Goal: Task Accomplishment & Management: Use online tool/utility

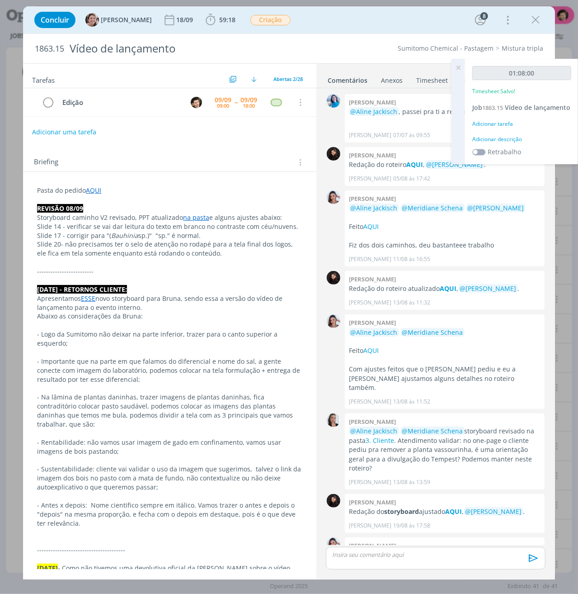
scroll to position [703, 0]
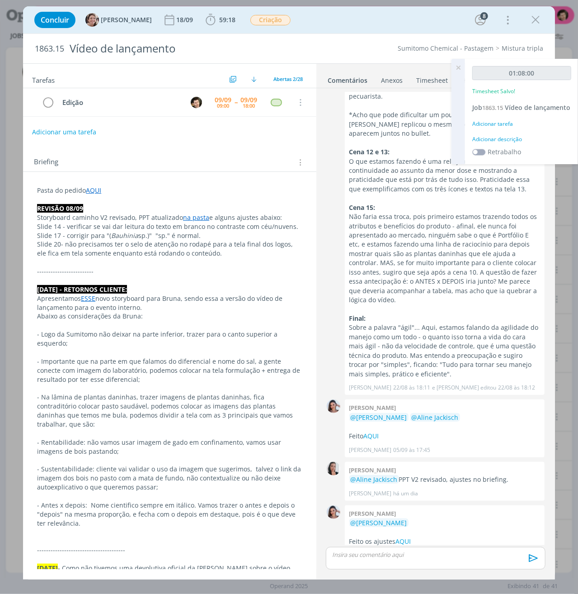
click at [504, 128] on div "Adicionar tarefa" at bounding box center [522, 124] width 99 height 8
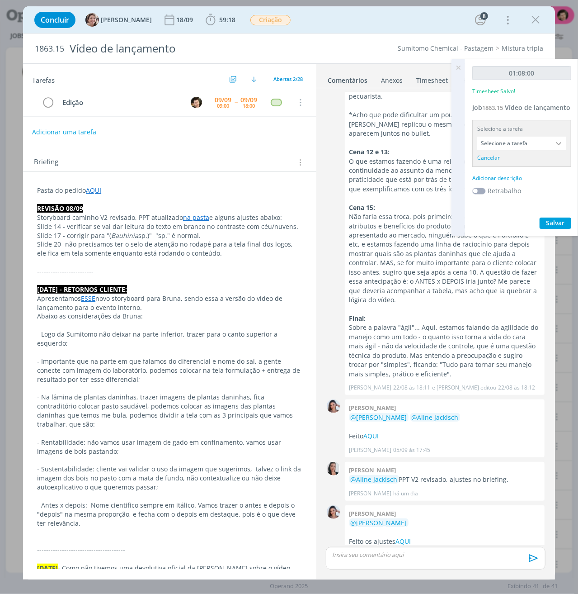
click at [513, 150] on input "Selecione a tarefa" at bounding box center [522, 144] width 89 height 14
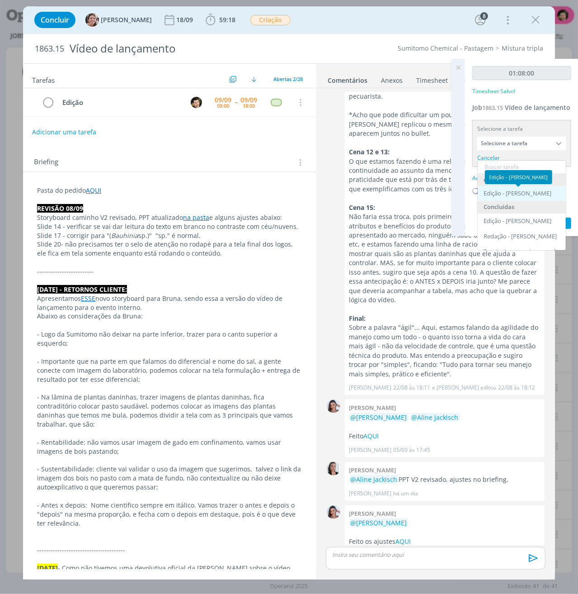
click at [524, 194] on div "Edição - [PERSON_NAME]" at bounding box center [518, 193] width 68 height 7
type input "Edição"
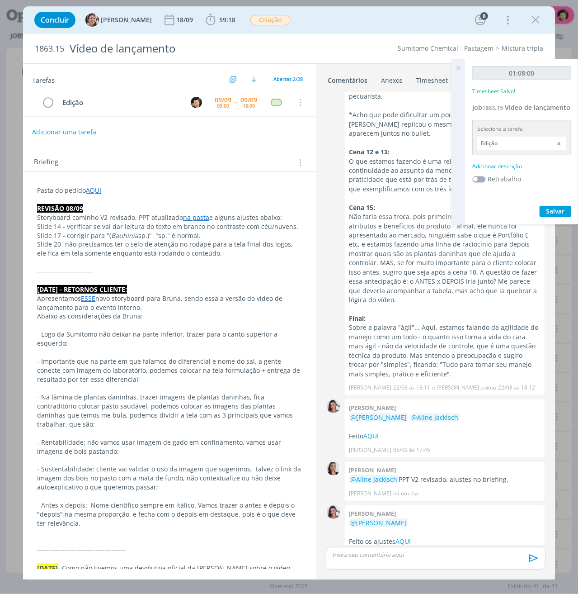
click at [513, 166] on div "01:08:00 Timesheet Salvo! Job 1863.15 Vídeo de lançamento Selecione a tarefa Ed…" at bounding box center [522, 142] width 114 height 166
click at [515, 170] on div "Adicionar descrição" at bounding box center [522, 166] width 99 height 8
type textarea "Edição de Motion."
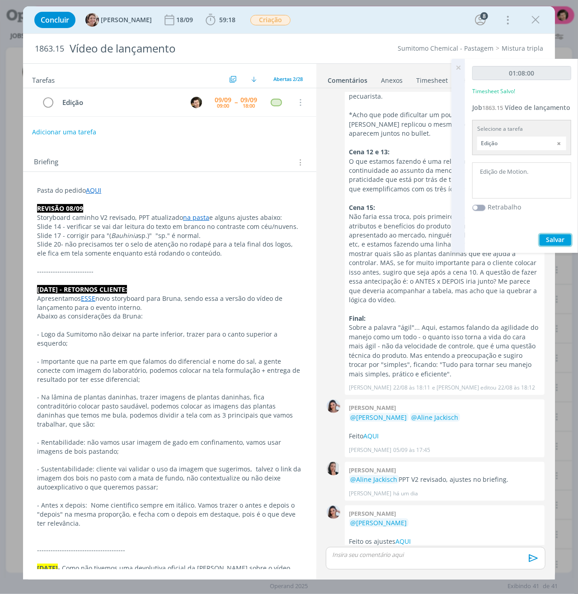
click at [560, 244] on span "Salvar" at bounding box center [556, 239] width 19 height 9
click at [460, 67] on icon at bounding box center [458, 68] width 16 height 18
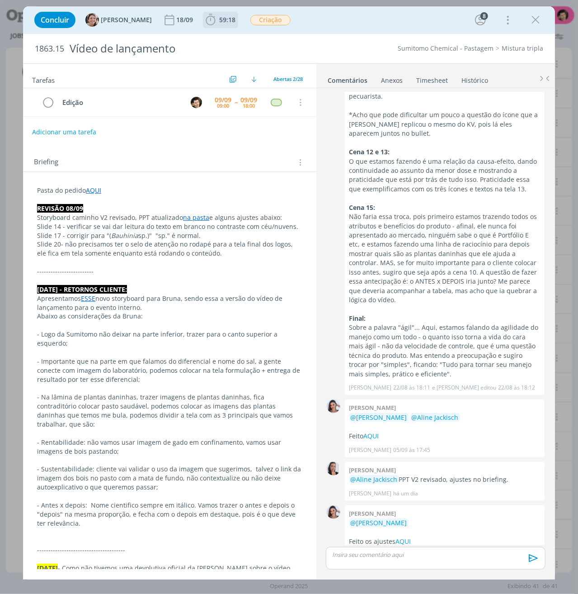
click at [207, 20] on icon "dialog" at bounding box center [211, 20] width 14 height 14
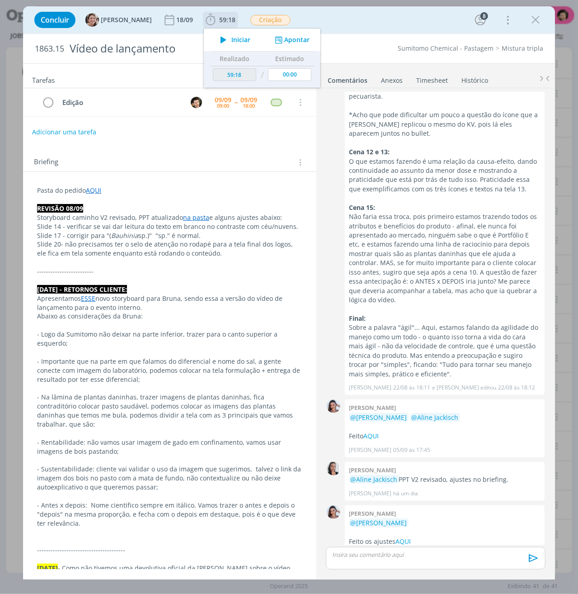
click at [220, 39] on icon "dialog" at bounding box center [224, 40] width 16 height 12
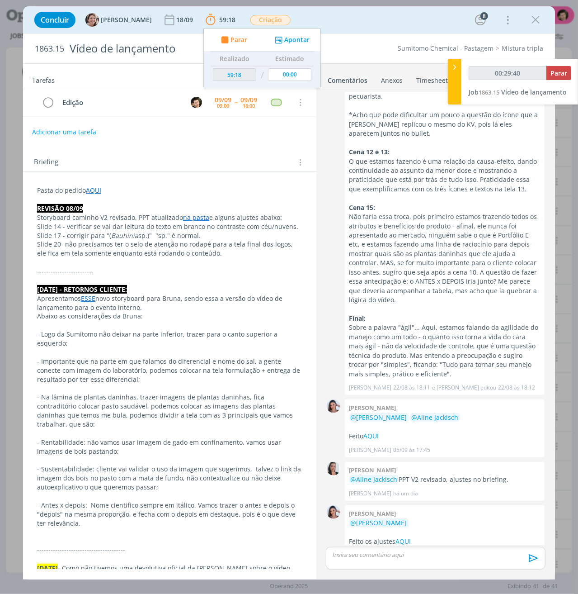
type input "00:30:40"
